Goal: Check status: Check status

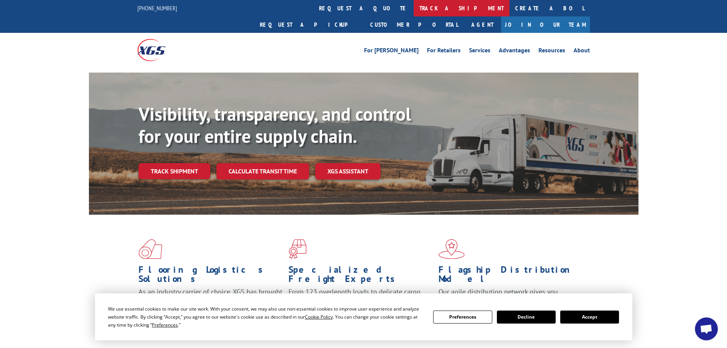
click at [414, 6] on link "track a shipment" at bounding box center [462, 8] width 96 height 16
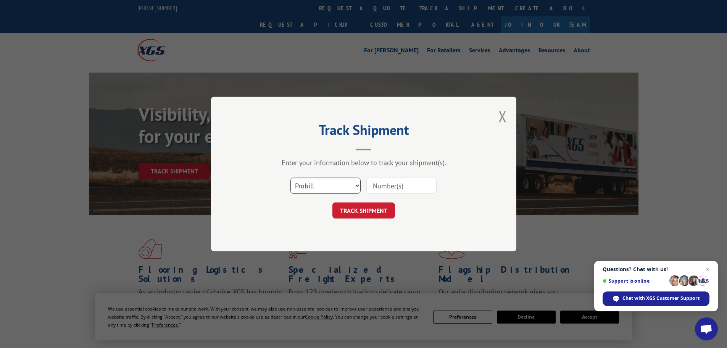
drag, startPoint x: 342, startPoint y: 183, endPoint x: 328, endPoint y: 192, distance: 17.1
click at [342, 183] on select "Select category... Probill BOL PO" at bounding box center [325, 185] width 70 height 16
select select "bol"
click at [290, 177] on select "Select category... Probill BOL PO" at bounding box center [325, 185] width 70 height 16
click at [379, 184] on input at bounding box center [401, 185] width 70 height 16
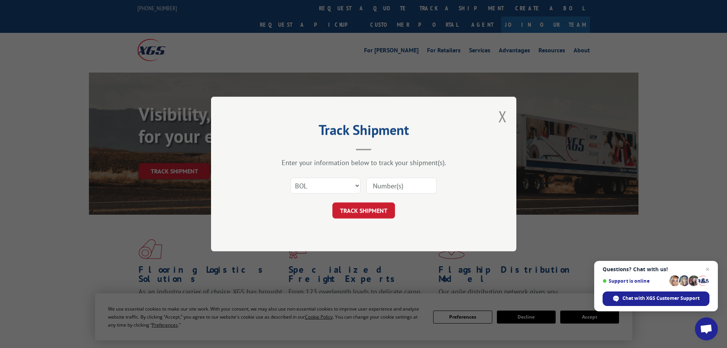
paste input "5126325"
type input "5126325"
drag, startPoint x: 369, startPoint y: 214, endPoint x: 376, endPoint y: 214, distance: 7.2
click at [370, 214] on button "TRACK SHIPMENT" at bounding box center [363, 210] width 63 height 16
